Goal: Find specific page/section: Find specific page/section

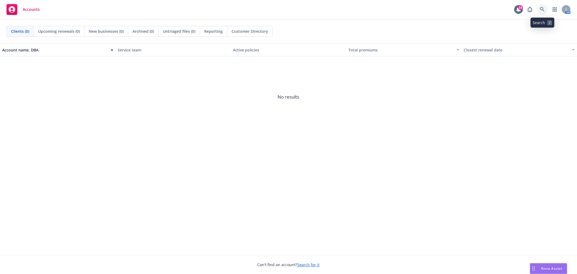
click at [542, 9] on icon at bounding box center [542, 9] width 5 height 5
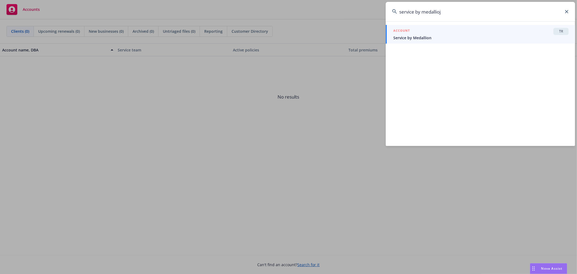
type input "service by medallioj"
click at [474, 33] on div "ACCOUNT TR" at bounding box center [480, 31] width 175 height 7
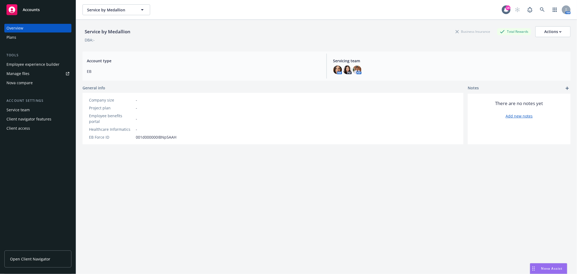
click at [49, 39] on div "Plans" at bounding box center [37, 37] width 63 height 9
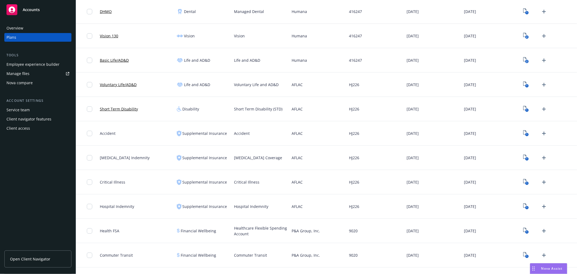
scroll to position [315, 0]
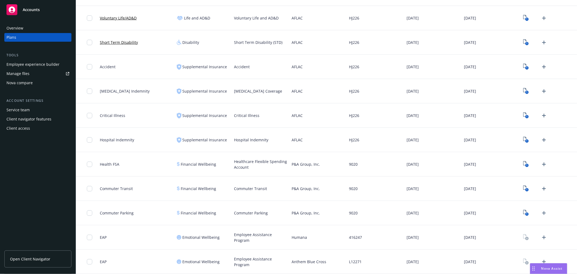
click at [24, 129] on div "Client access" at bounding box center [18, 128] width 24 height 9
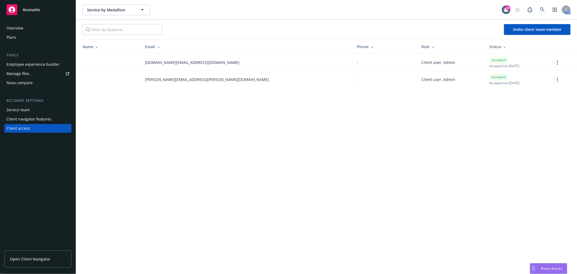
click at [38, 258] on span "Open Client Navigator" at bounding box center [30, 259] width 40 height 6
click at [22, 39] on div "Plans" at bounding box center [37, 37] width 63 height 9
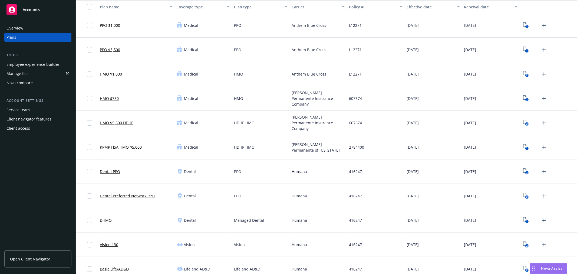
scroll to position [60, 0]
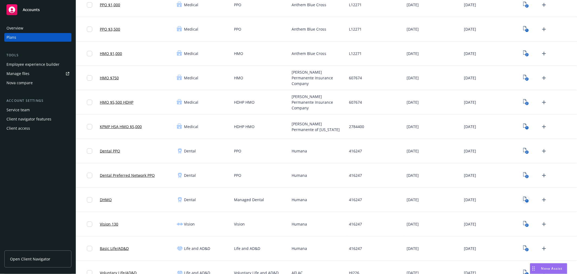
click at [523, 199] on icon "1" at bounding box center [526, 199] width 6 height 6
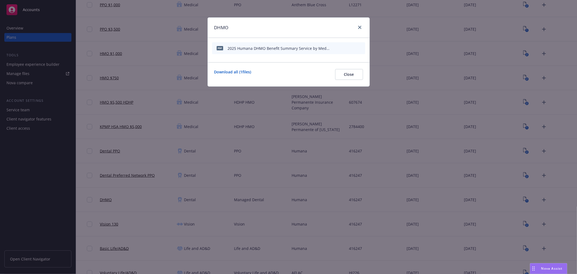
click at [351, 47] on icon "preview file" at bounding box center [351, 48] width 5 height 4
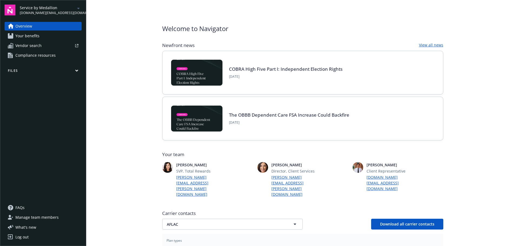
click at [37, 35] on span "Your benefits" at bounding box center [27, 36] width 24 height 9
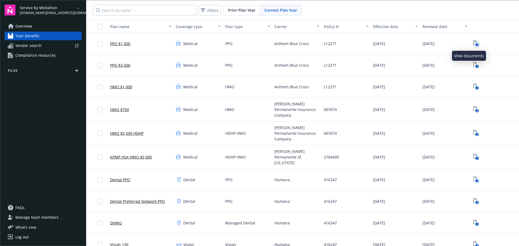
click at [474, 43] on icon "2" at bounding box center [477, 44] width 6 height 6
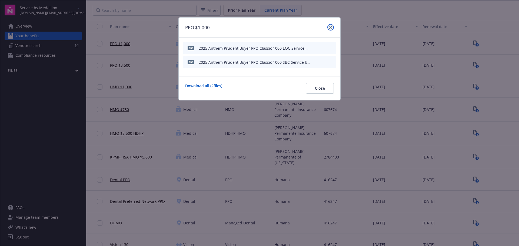
click at [330, 27] on icon "close" at bounding box center [330, 27] width 3 height 3
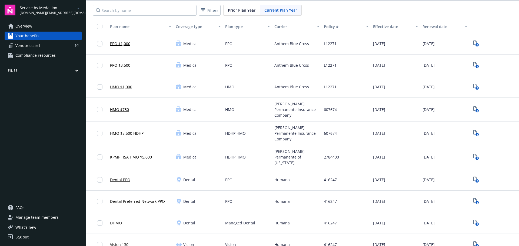
click at [38, 56] on span "Compliance resources" at bounding box center [35, 55] width 40 height 9
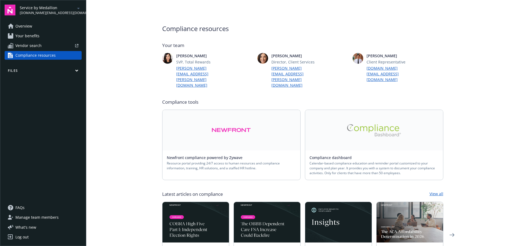
click at [33, 28] on link "Overview" at bounding box center [43, 26] width 77 height 9
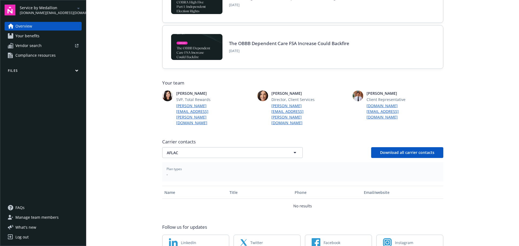
scroll to position [81, 0]
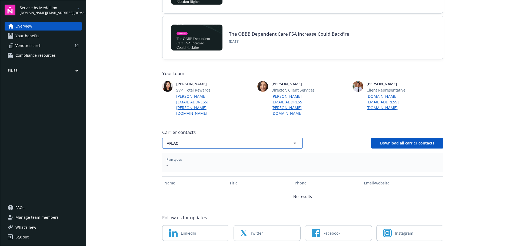
click at [216, 141] on span "AFLAC" at bounding box center [223, 144] width 112 height 6
click at [206, 170] on div "Anthem Blue Cross" at bounding box center [232, 174] width 133 height 8
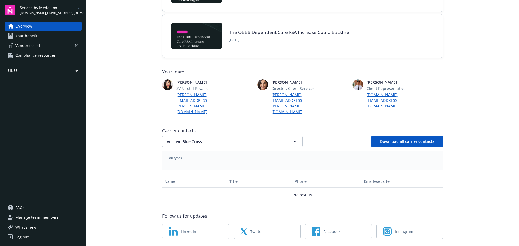
click at [29, 39] on span "Your benefits" at bounding box center [27, 36] width 24 height 9
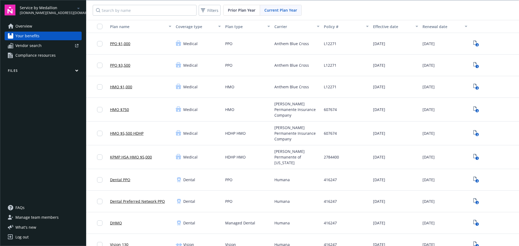
click at [41, 54] on span "Compliance resources" at bounding box center [35, 55] width 40 height 9
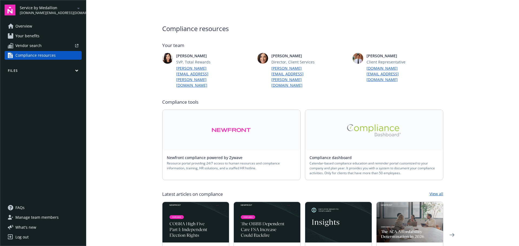
click at [42, 48] on link "Vendor search" at bounding box center [43, 45] width 77 height 9
click at [45, 74] on button "Files" at bounding box center [43, 71] width 77 height 7
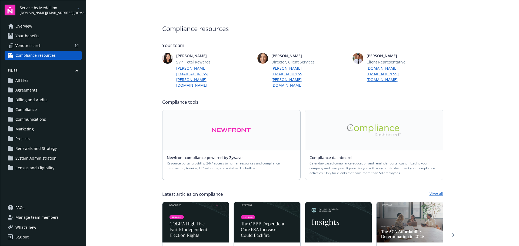
click at [45, 73] on button "Files" at bounding box center [43, 71] width 77 height 7
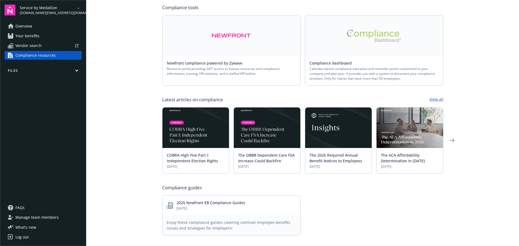
scroll to position [169, 0]
